Goal: Transaction & Acquisition: Purchase product/service

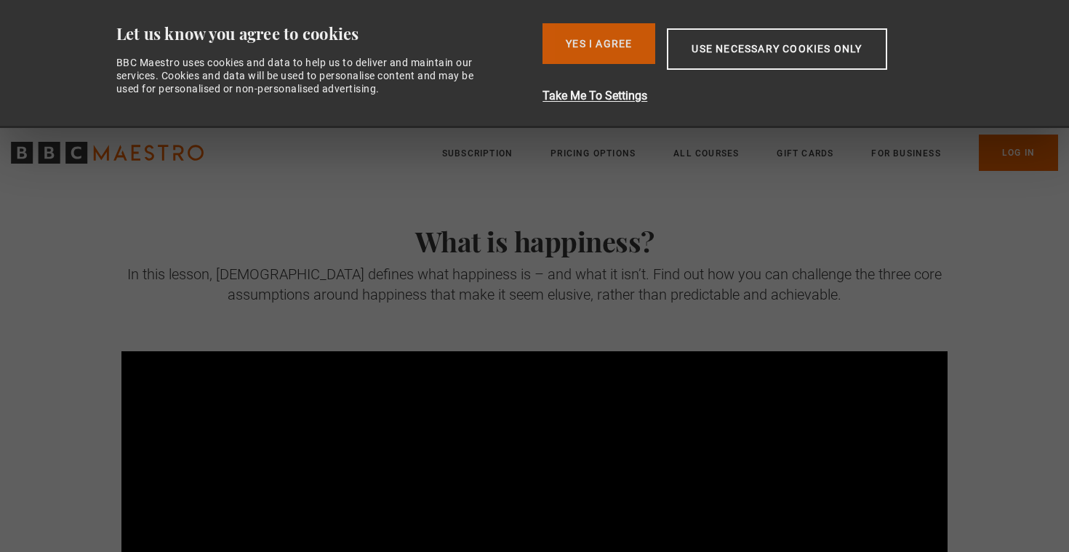
click at [614, 49] on button "Yes I Agree" at bounding box center [598, 43] width 113 height 41
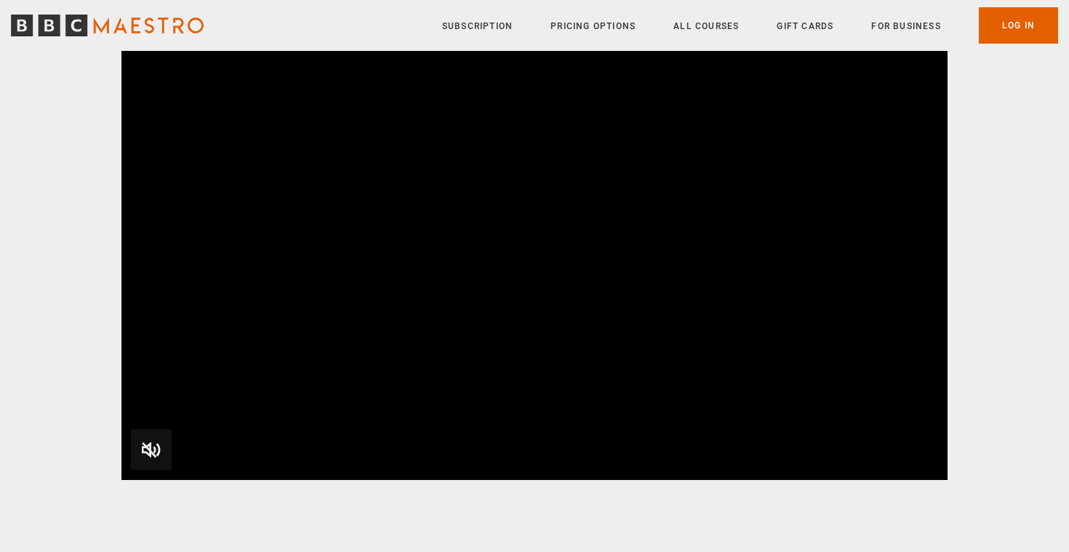
scroll to position [210, 0]
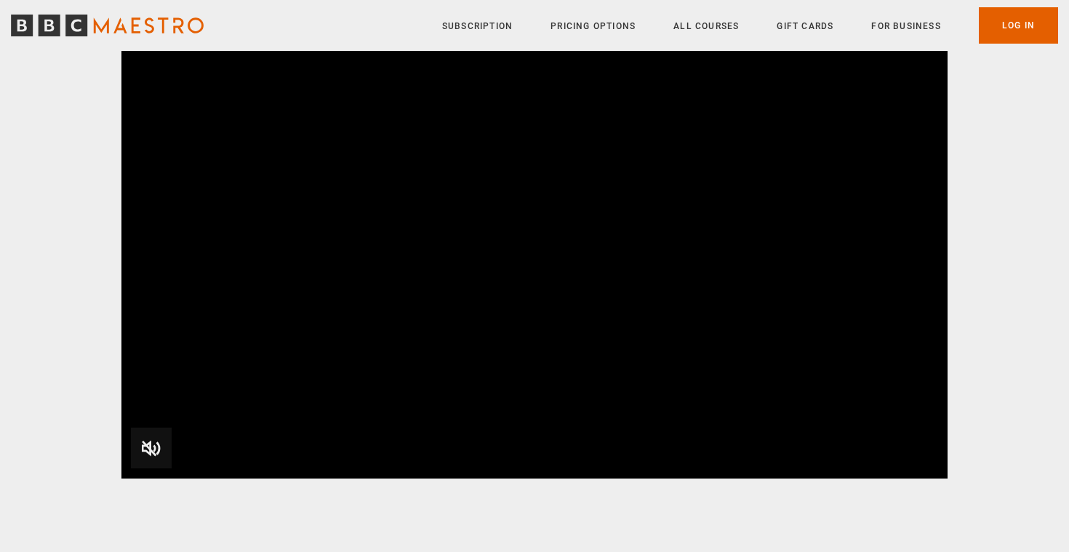
click at [161, 451] on span "Video Player" at bounding box center [151, 447] width 41 height 41
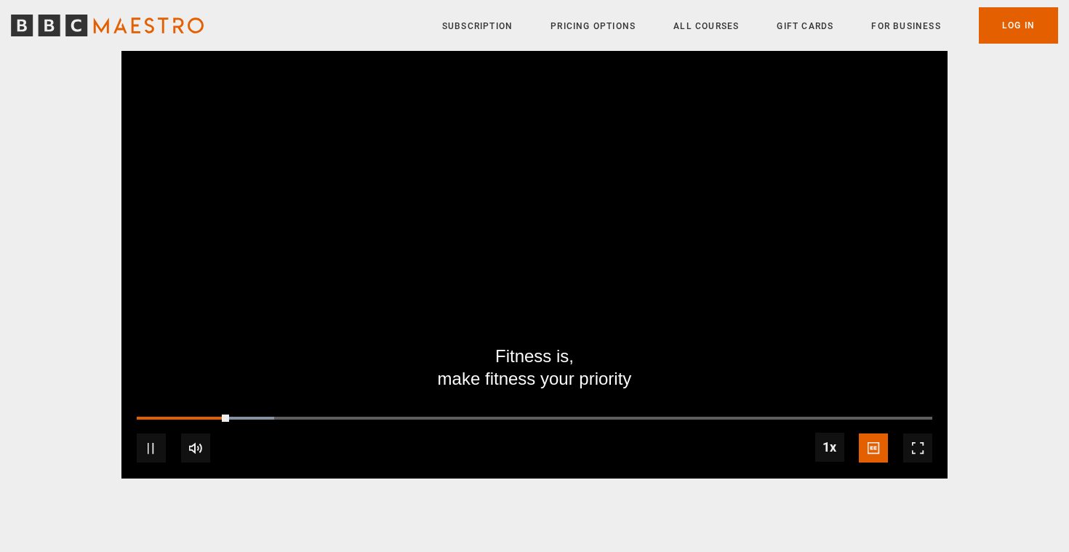
click at [152, 449] on span "Video Player" at bounding box center [151, 447] width 29 height 29
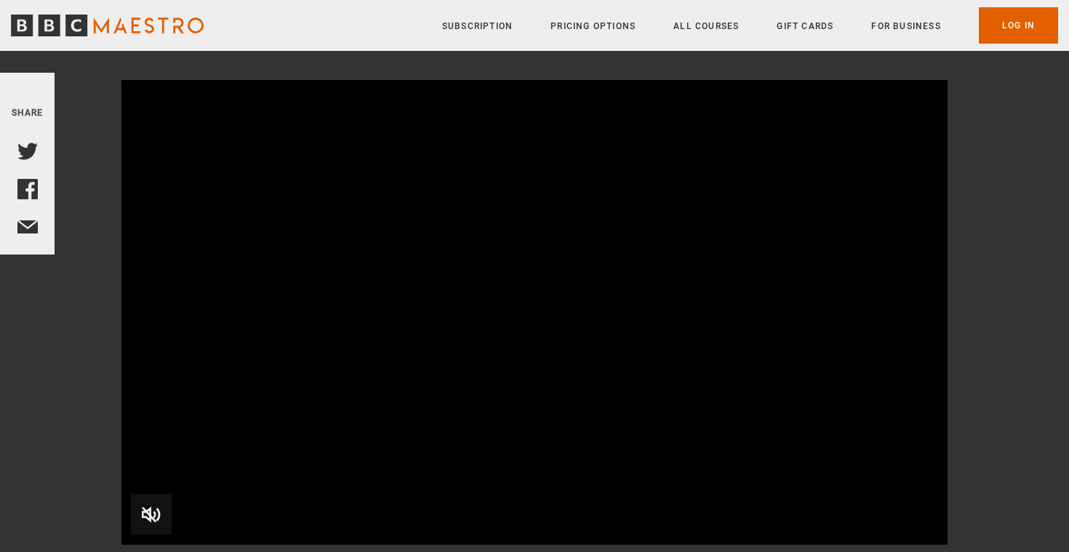
scroll to position [128, 0]
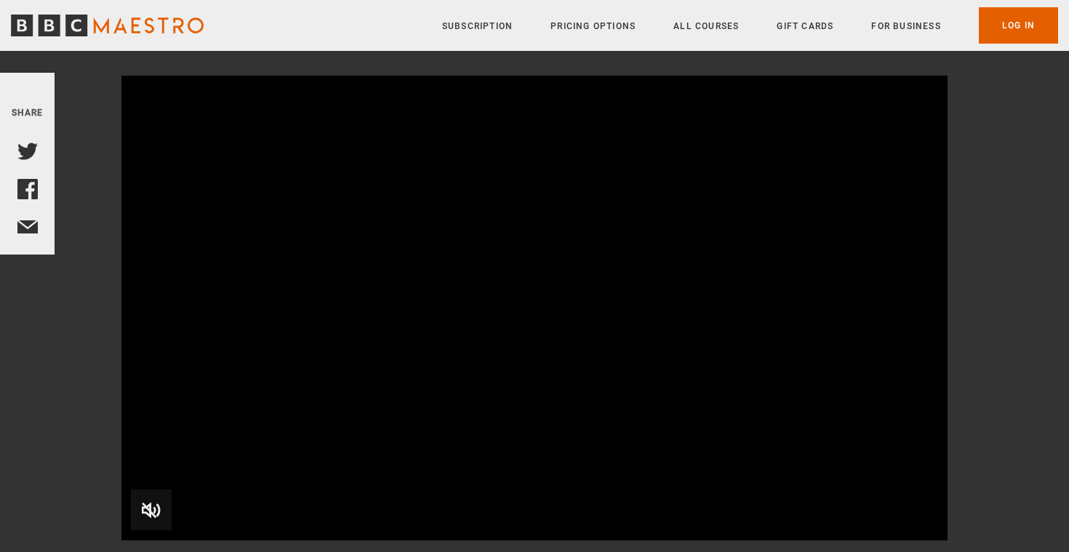
click at [161, 503] on span "Video Player" at bounding box center [151, 509] width 41 height 41
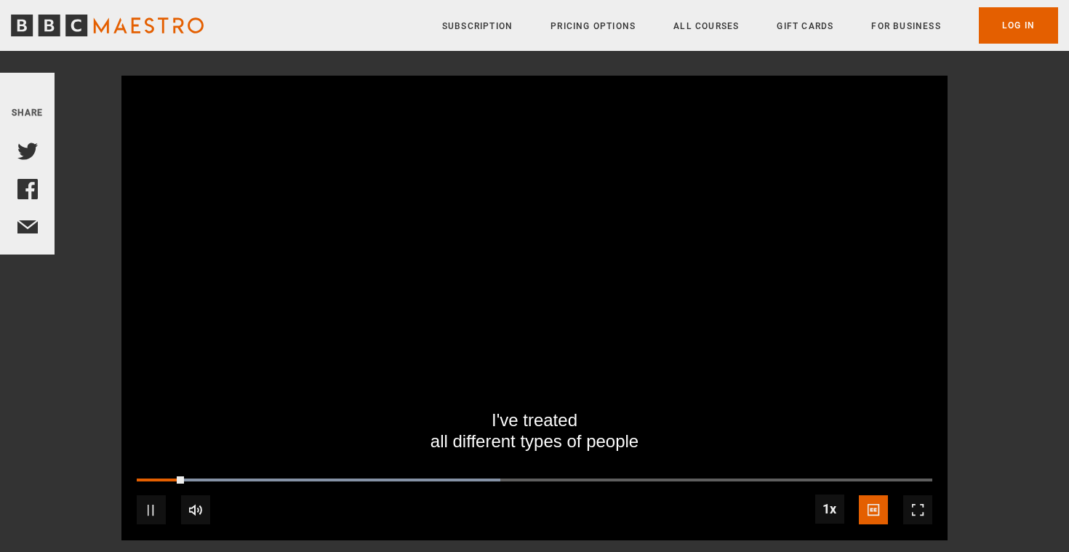
click at [928, 510] on span "Video Player" at bounding box center [917, 509] width 29 height 29
click at [604, 482] on div "10s Skip Back 10 seconds Pause 10s Skip Forward 10 seconds Loaded : 60.90% 1:16…" at bounding box center [534, 499] width 826 height 81
click at [606, 474] on div "10s Skip Back 10 seconds Pause 10s Skip Forward 10 seconds Loaded : 60.90% 1:16…" at bounding box center [534, 499] width 826 height 81
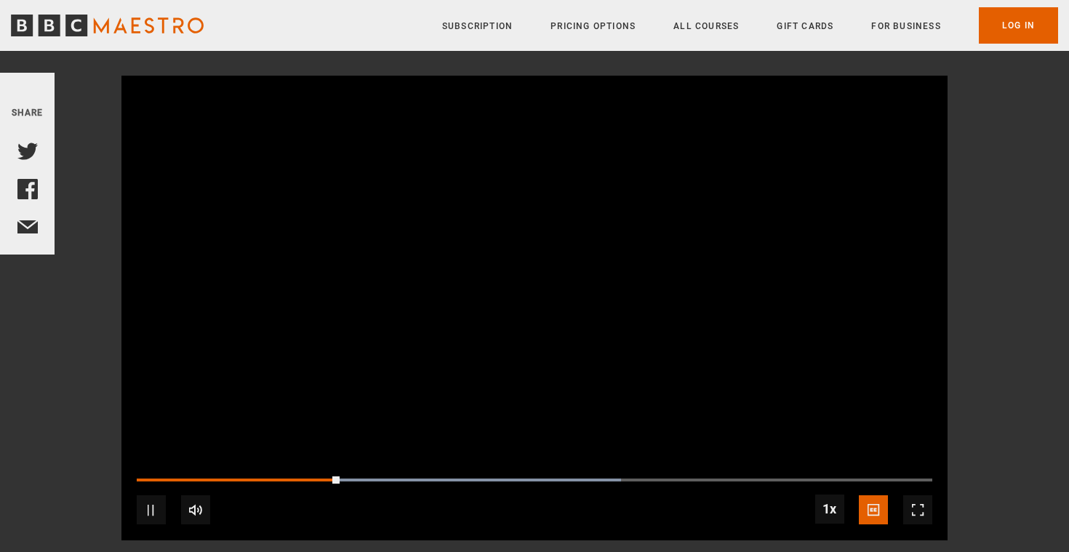
click at [609, 481] on div "10s Skip Back 10 seconds Pause 10s Skip Forward 10 seconds Loaded : 60.90% 1:17…" at bounding box center [534, 499] width 826 height 81
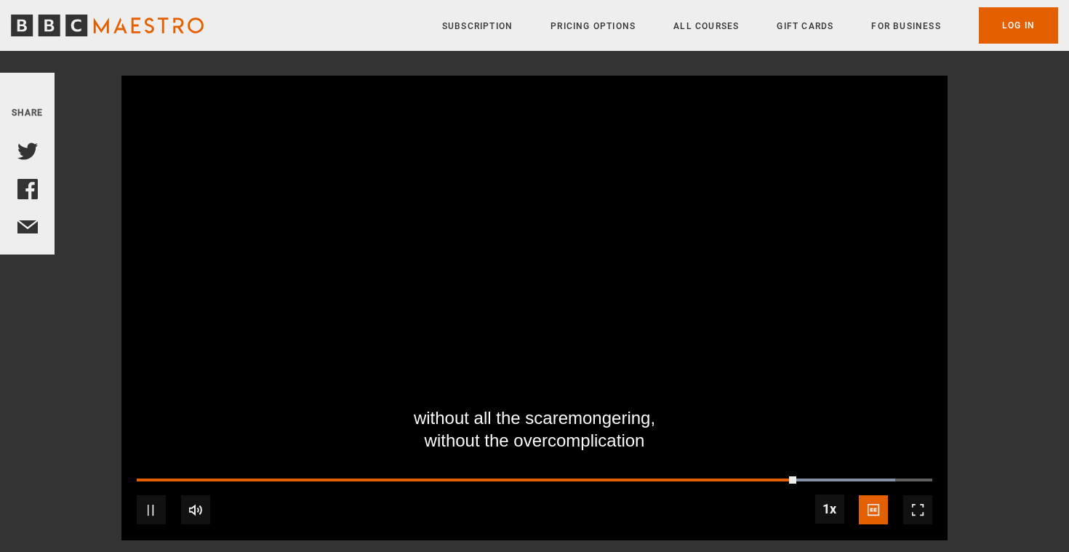
click at [148, 507] on span "Video Player" at bounding box center [151, 509] width 29 height 29
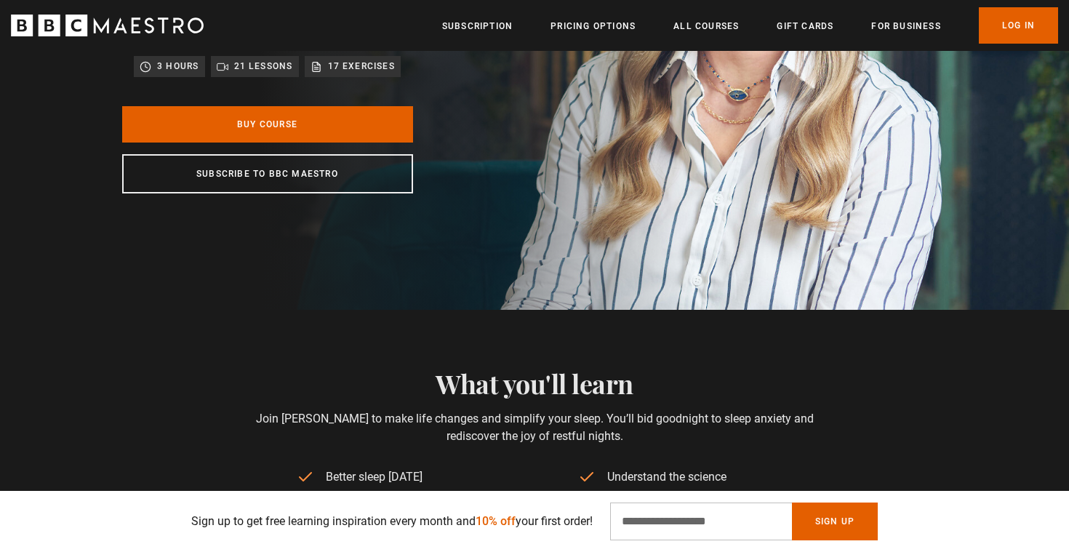
scroll to position [281, 0]
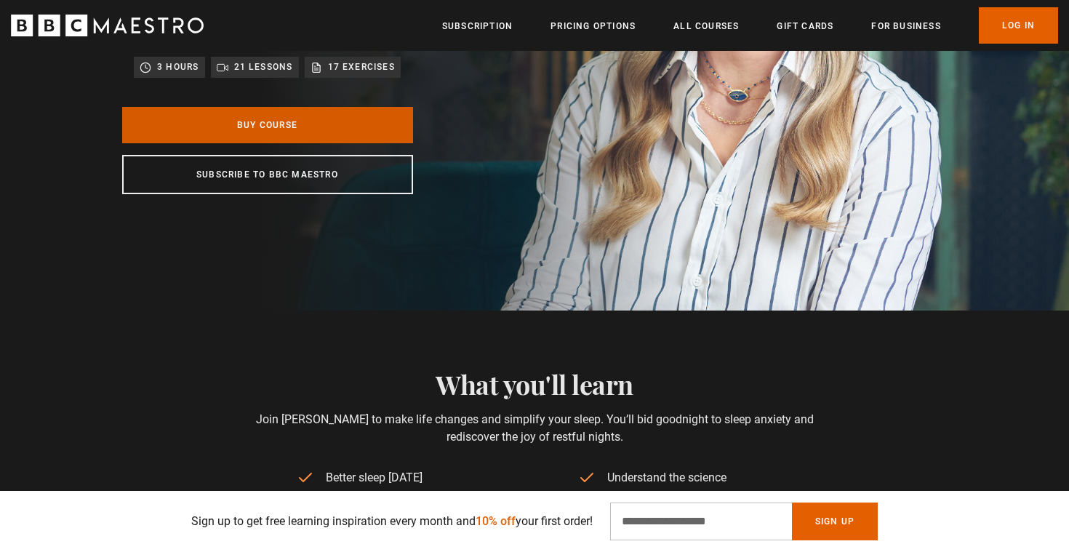
click at [316, 143] on link "Buy Course" at bounding box center [267, 125] width 291 height 36
